Goal: Register for event/course

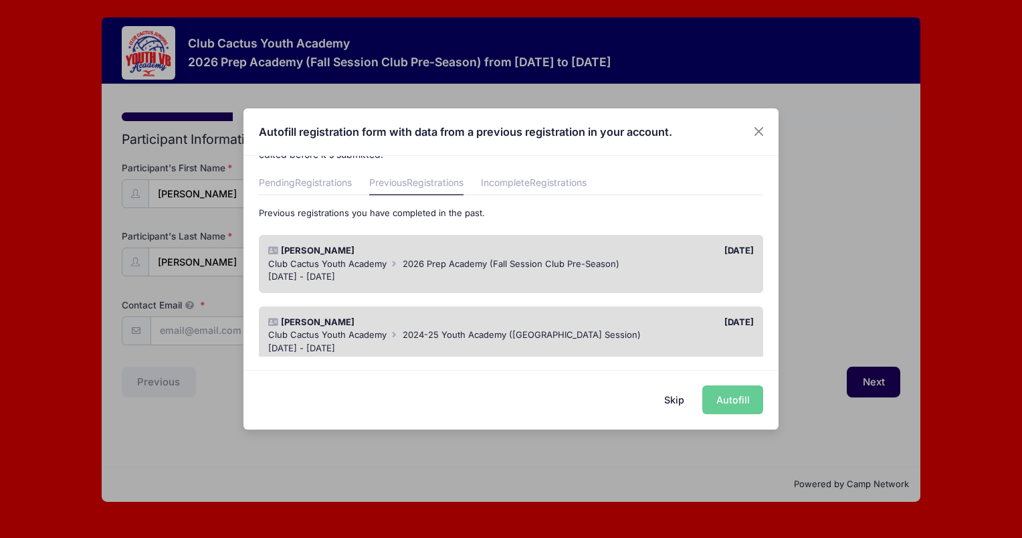
scroll to position [36, 0]
click at [532, 264] on span "2026 Prep Academy (Fall Session Club Pre-Season)" at bounding box center [511, 265] width 217 height 11
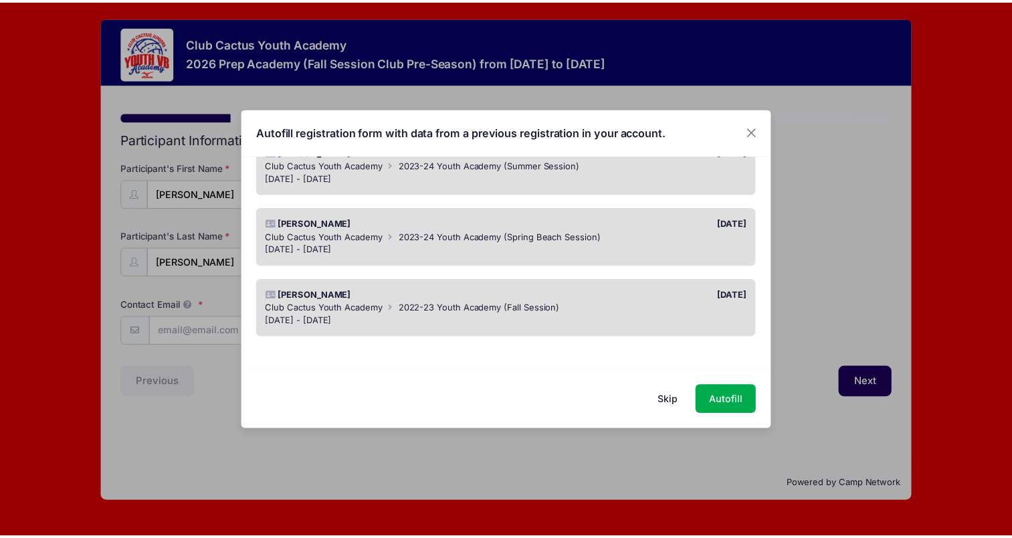
scroll to position [0, 0]
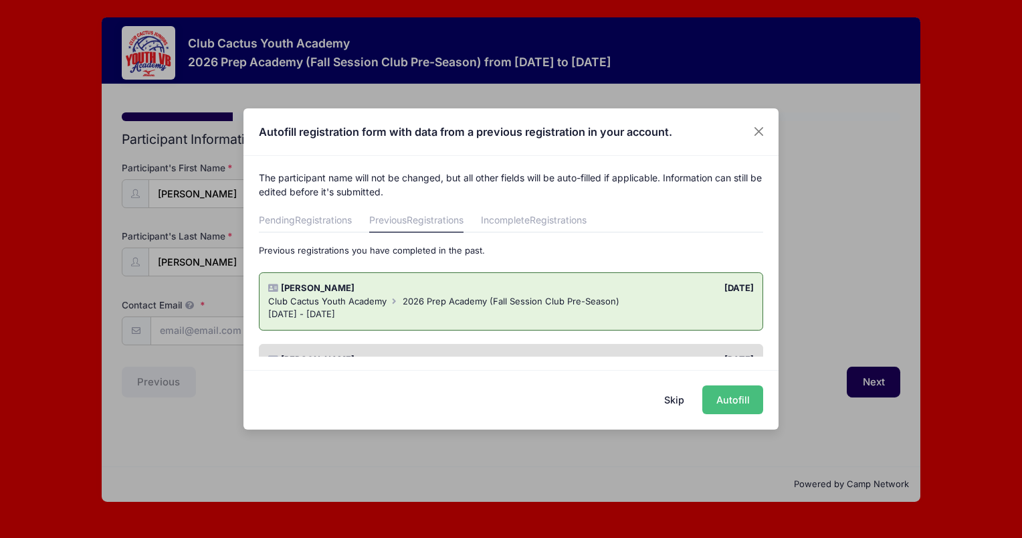
click at [724, 398] on button "Autofill" at bounding box center [732, 399] width 61 height 29
type input "ammedeiros17@yahoo.com"
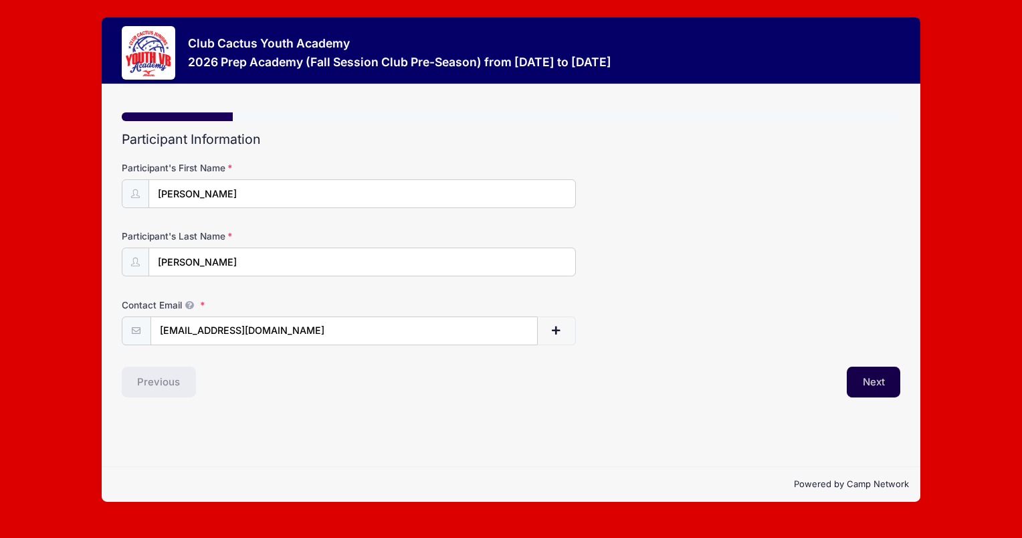
click at [866, 379] on button "Next" at bounding box center [874, 382] width 54 height 31
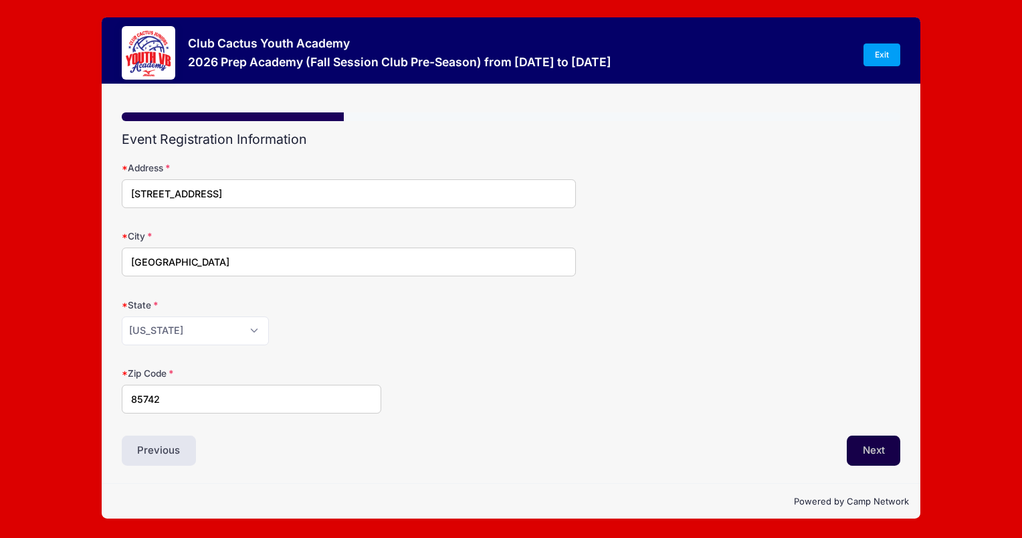
click at [880, 440] on button "Next" at bounding box center [874, 450] width 54 height 31
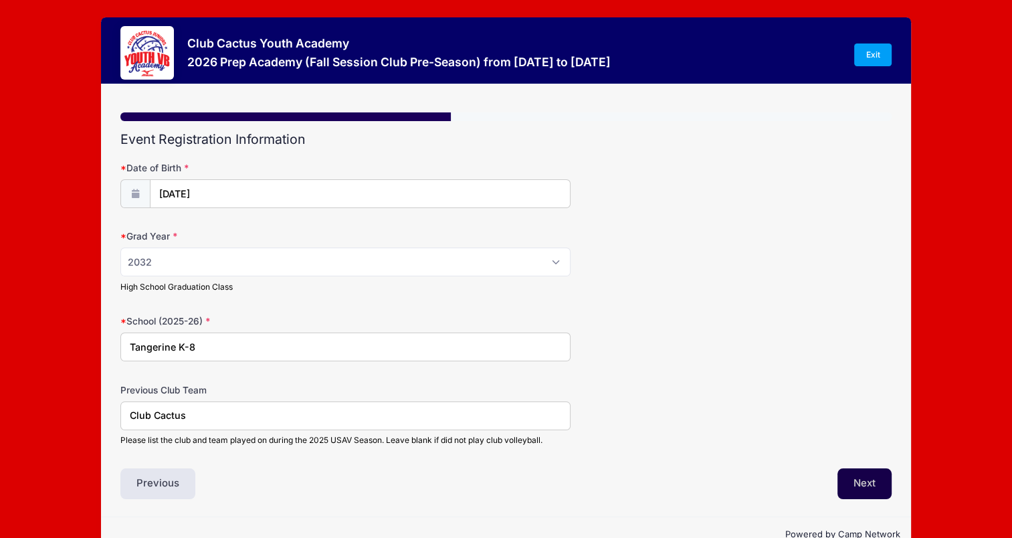
click at [878, 478] on button "Next" at bounding box center [864, 483] width 54 height 31
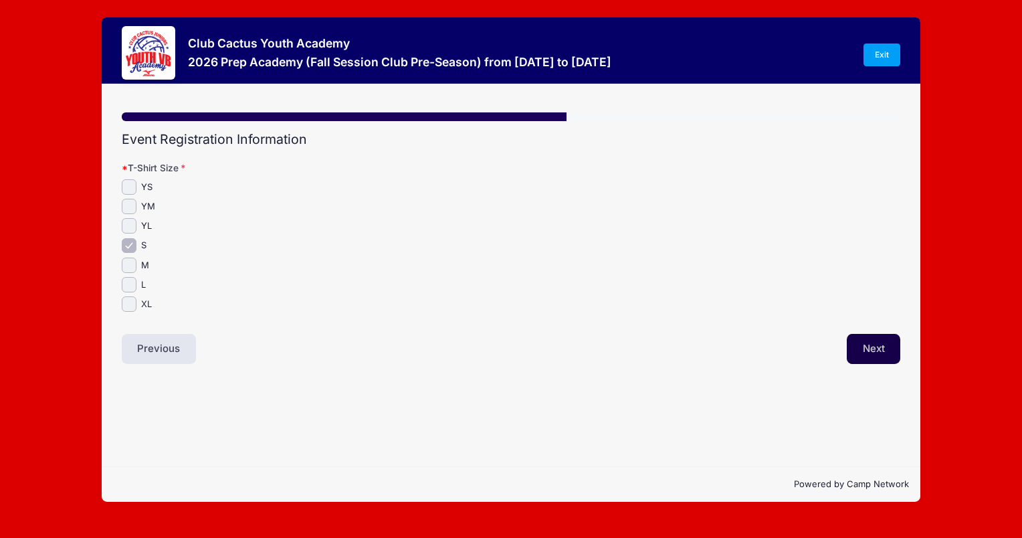
click at [871, 349] on button "Next" at bounding box center [874, 349] width 54 height 31
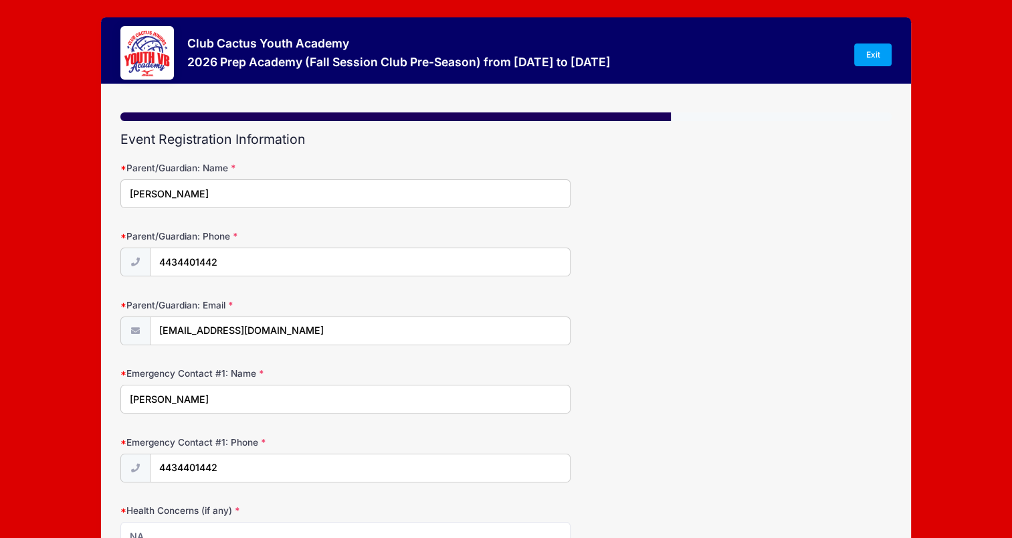
scroll to position [190, 0]
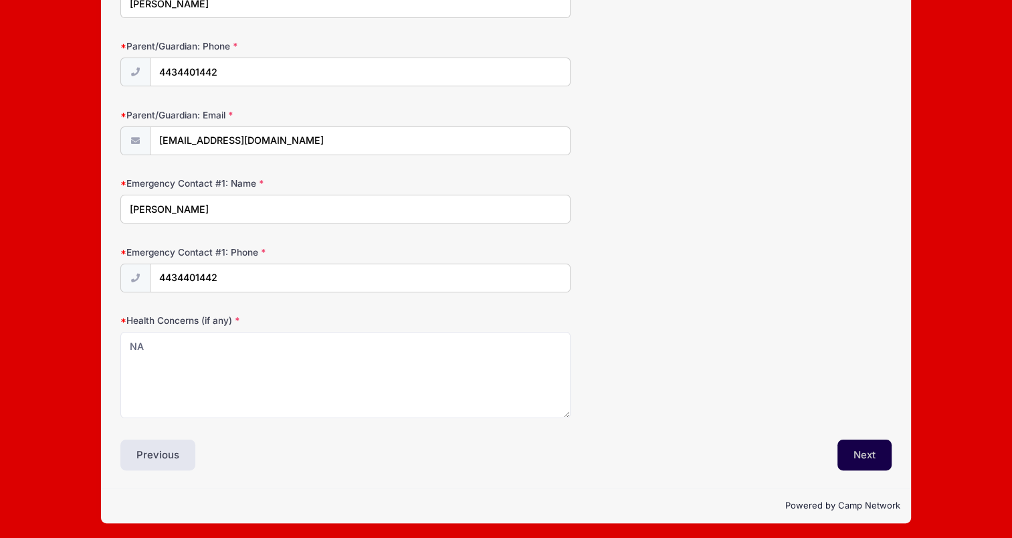
click at [878, 447] on button "Next" at bounding box center [864, 454] width 54 height 31
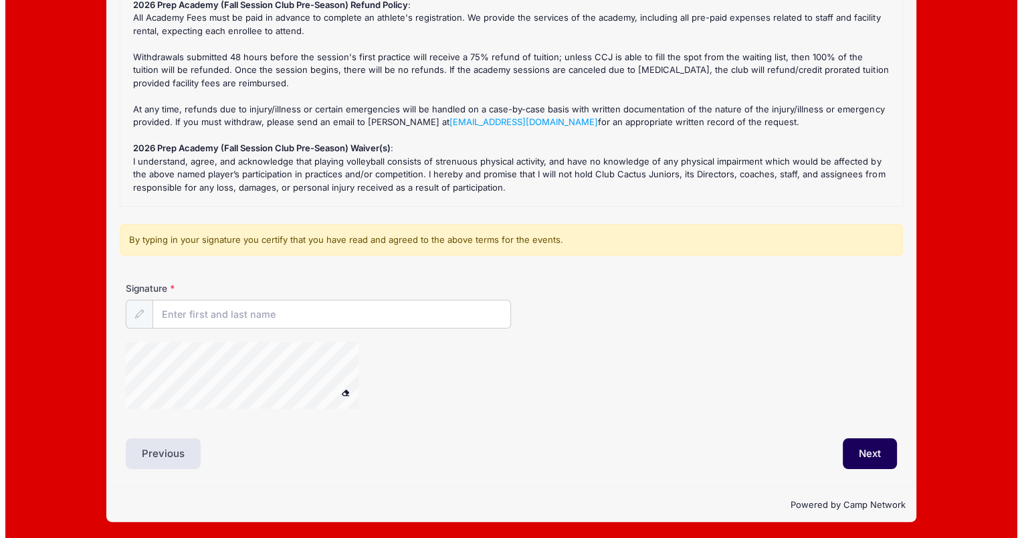
scroll to position [0, 0]
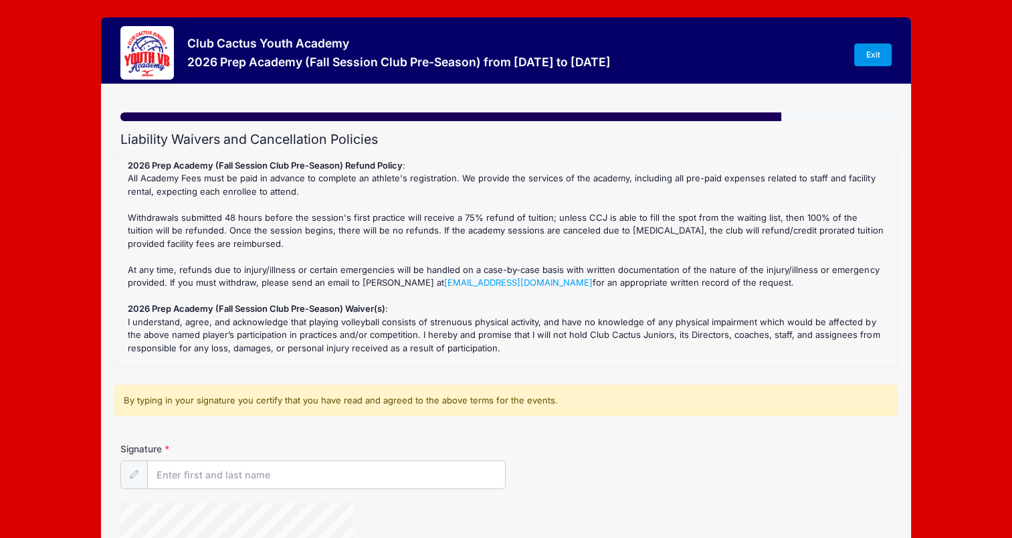
click at [878, 51] on link "Exit" at bounding box center [872, 54] width 37 height 23
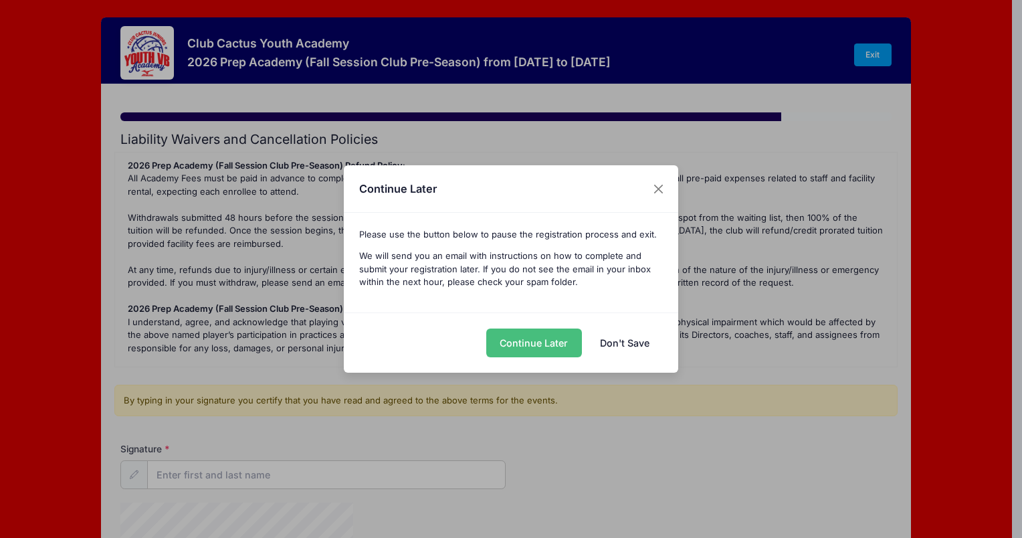
click at [564, 340] on button "Continue Later" at bounding box center [534, 342] width 96 height 29
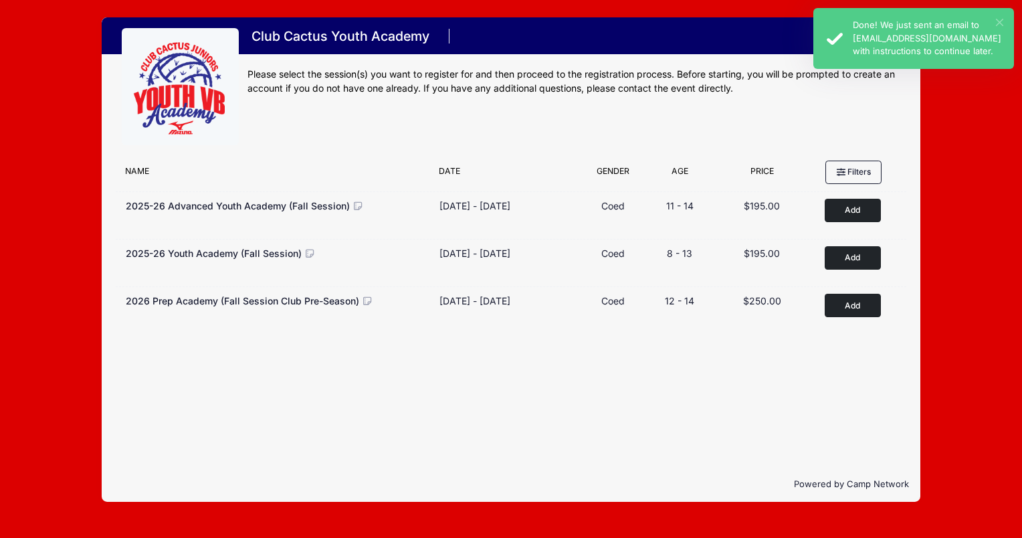
click at [998, 20] on button "×" at bounding box center [999, 22] width 7 height 7
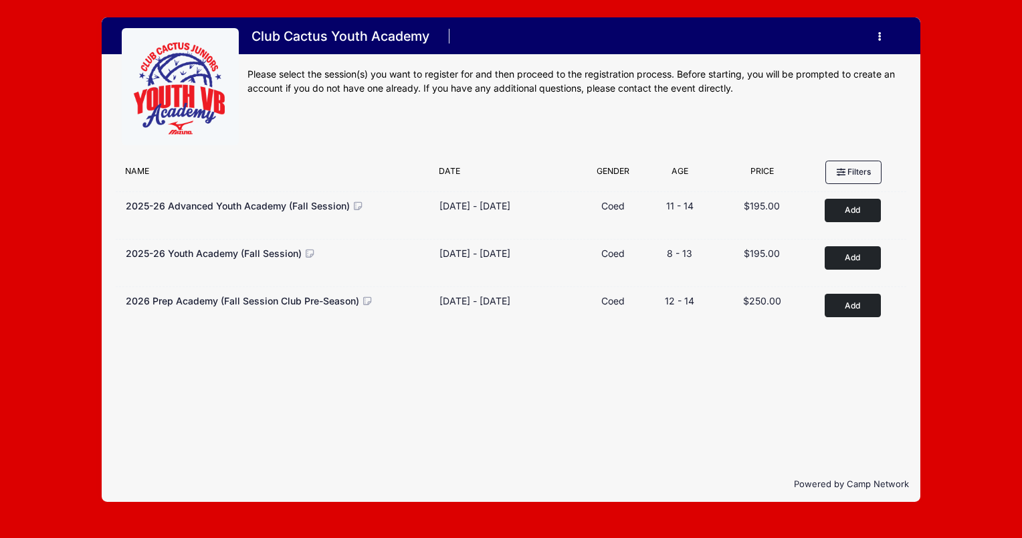
click at [883, 35] on button "button" at bounding box center [883, 36] width 36 height 23
click at [795, 67] on link "My Account" at bounding box center [817, 69] width 154 height 25
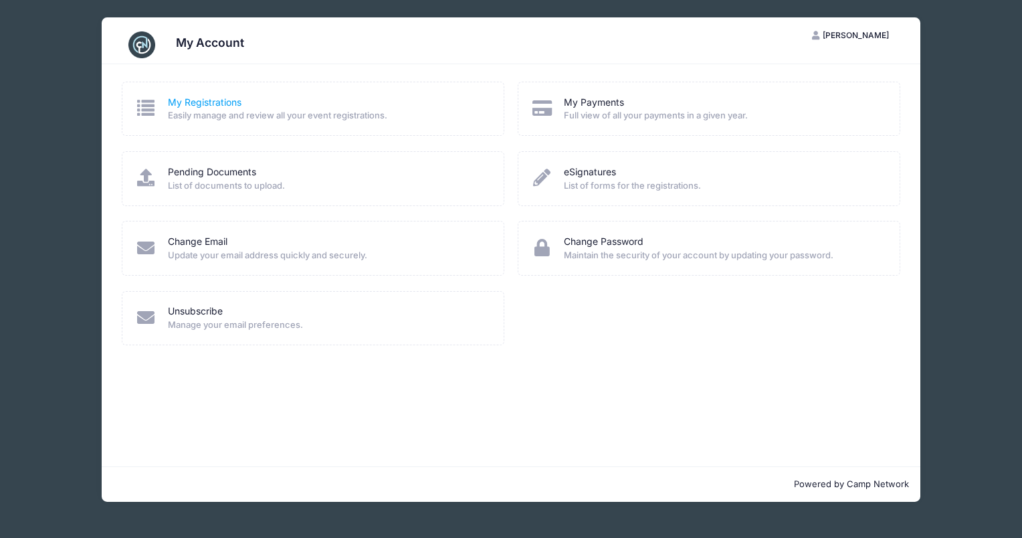
click at [219, 107] on link "My Registrations" at bounding box center [205, 103] width 74 height 14
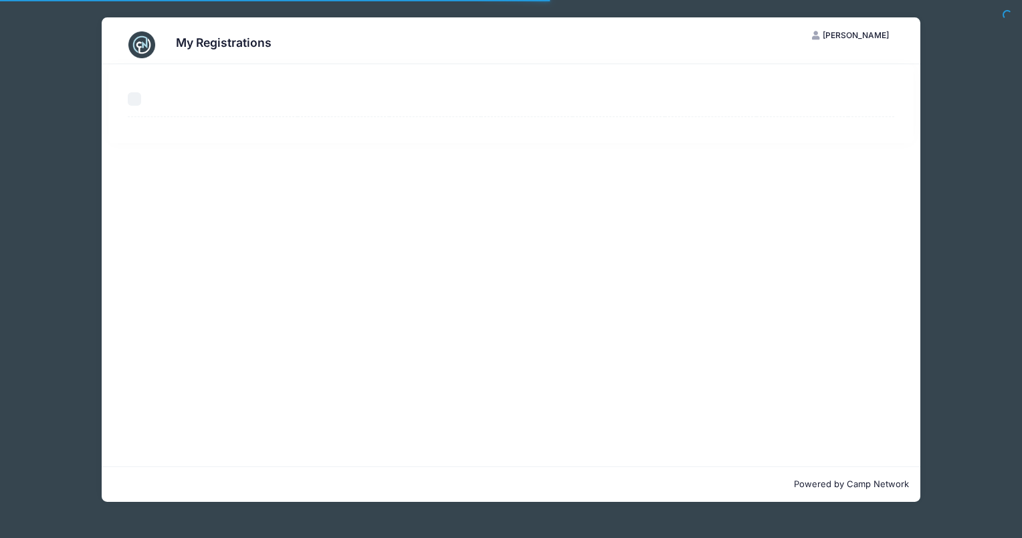
select select "50"
